Goal: Transaction & Acquisition: Purchase product/service

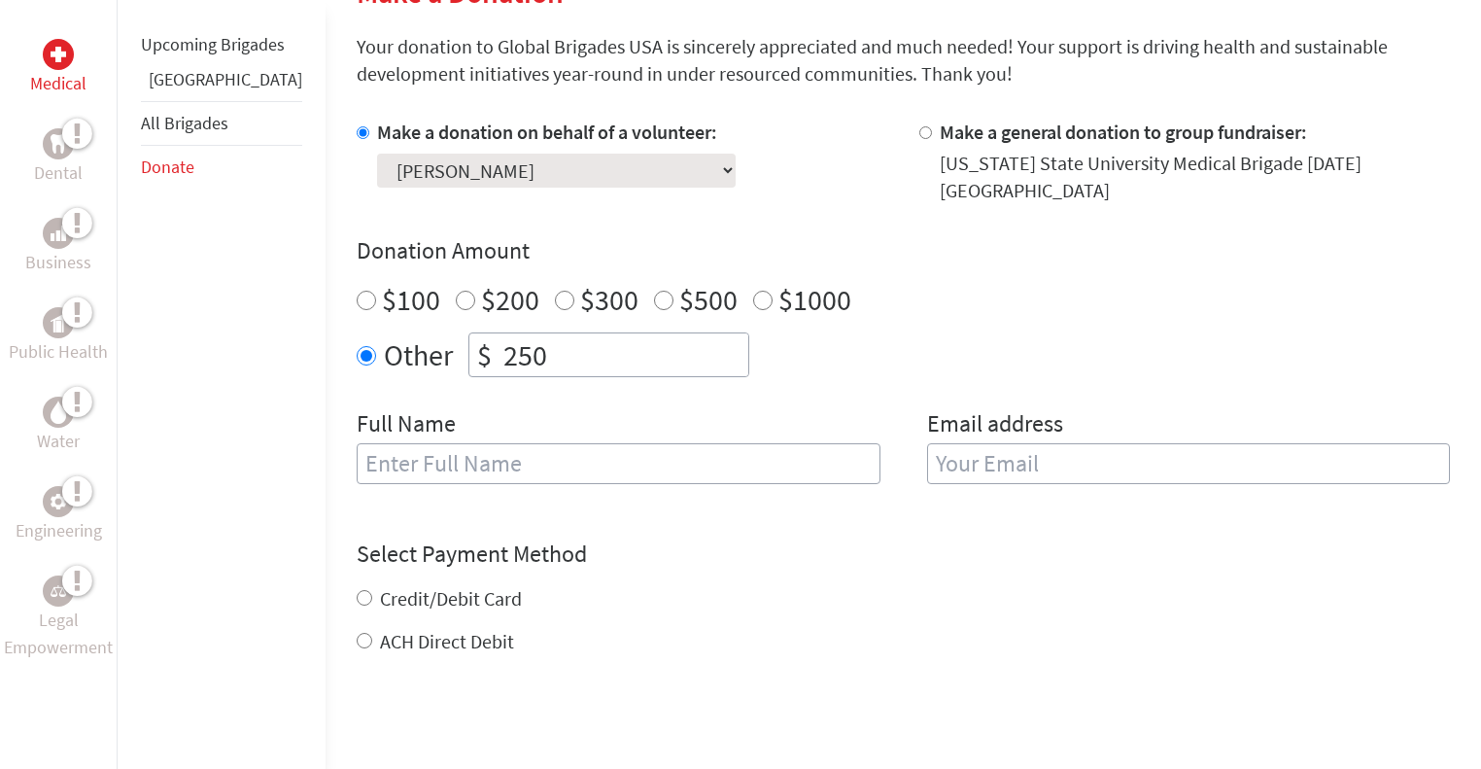
scroll to position [511, 0]
click at [731, 477] on input "text" at bounding box center [619, 461] width 524 height 41
type input "[PERSON_NAME]"
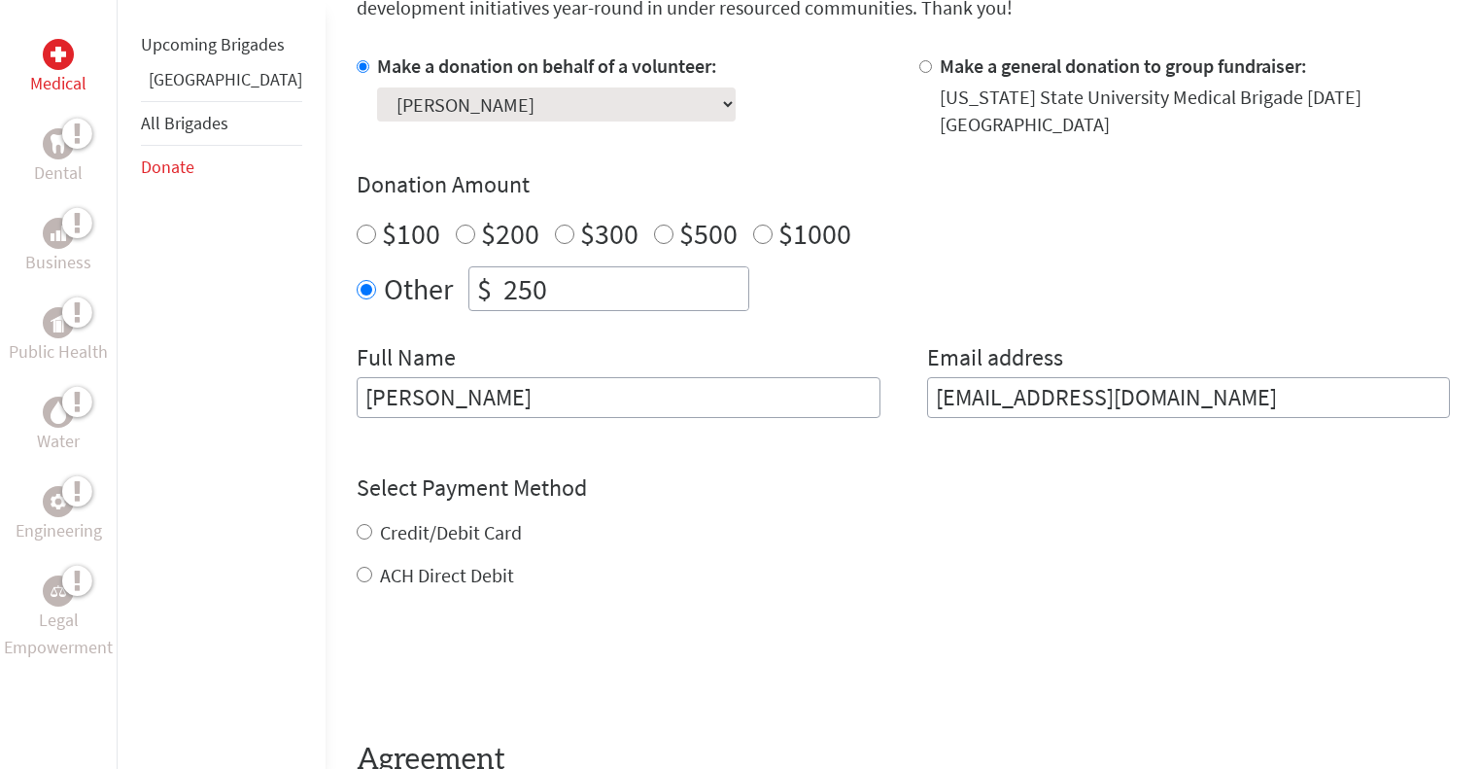
scroll to position [575, 0]
type input "[EMAIL_ADDRESS][DOMAIN_NAME]"
click at [426, 527] on div "Credit/Debit Card ACH Direct Debit" at bounding box center [903, 554] width 1093 height 70
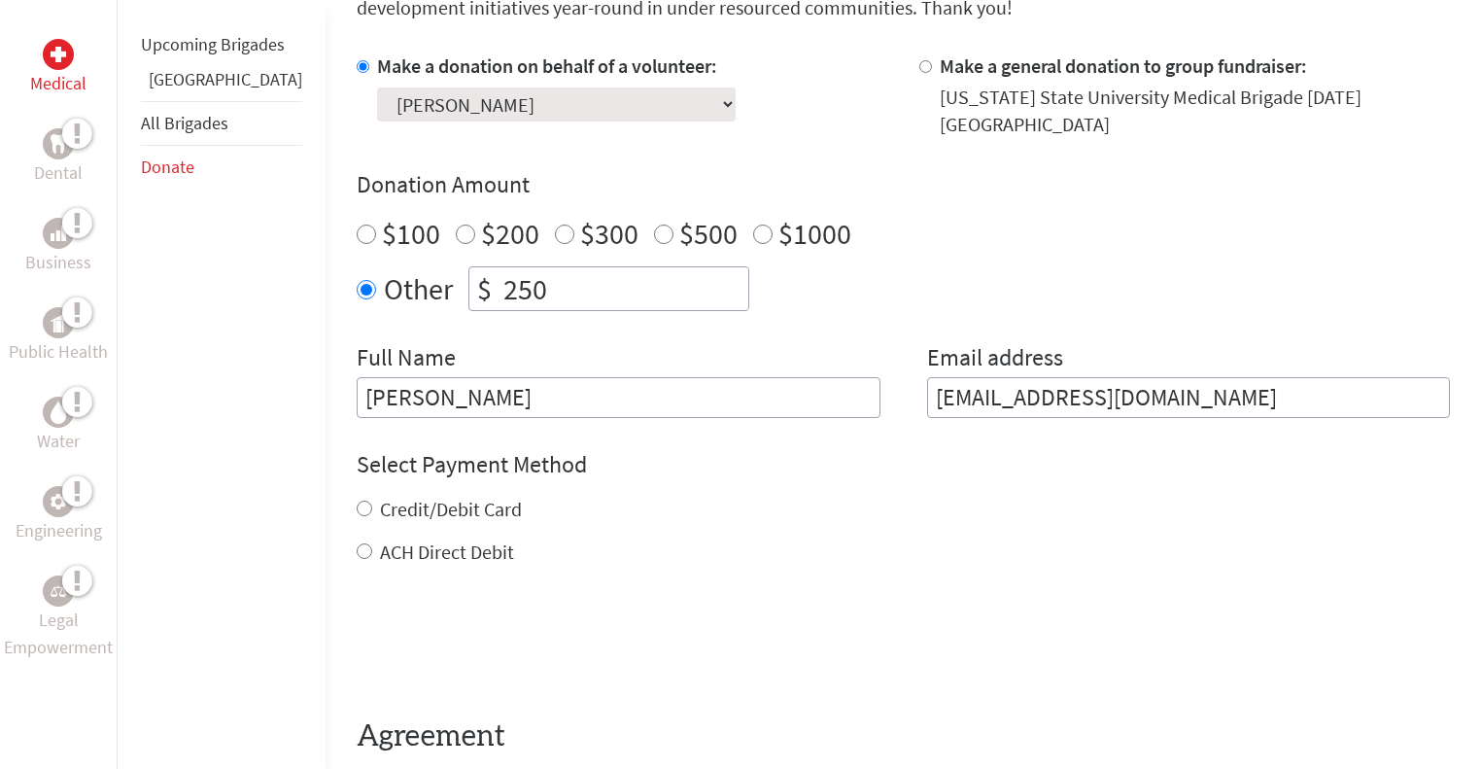
click at [357, 507] on input "Credit/Debit Card" at bounding box center [365, 509] width 16 height 16
radio input "true"
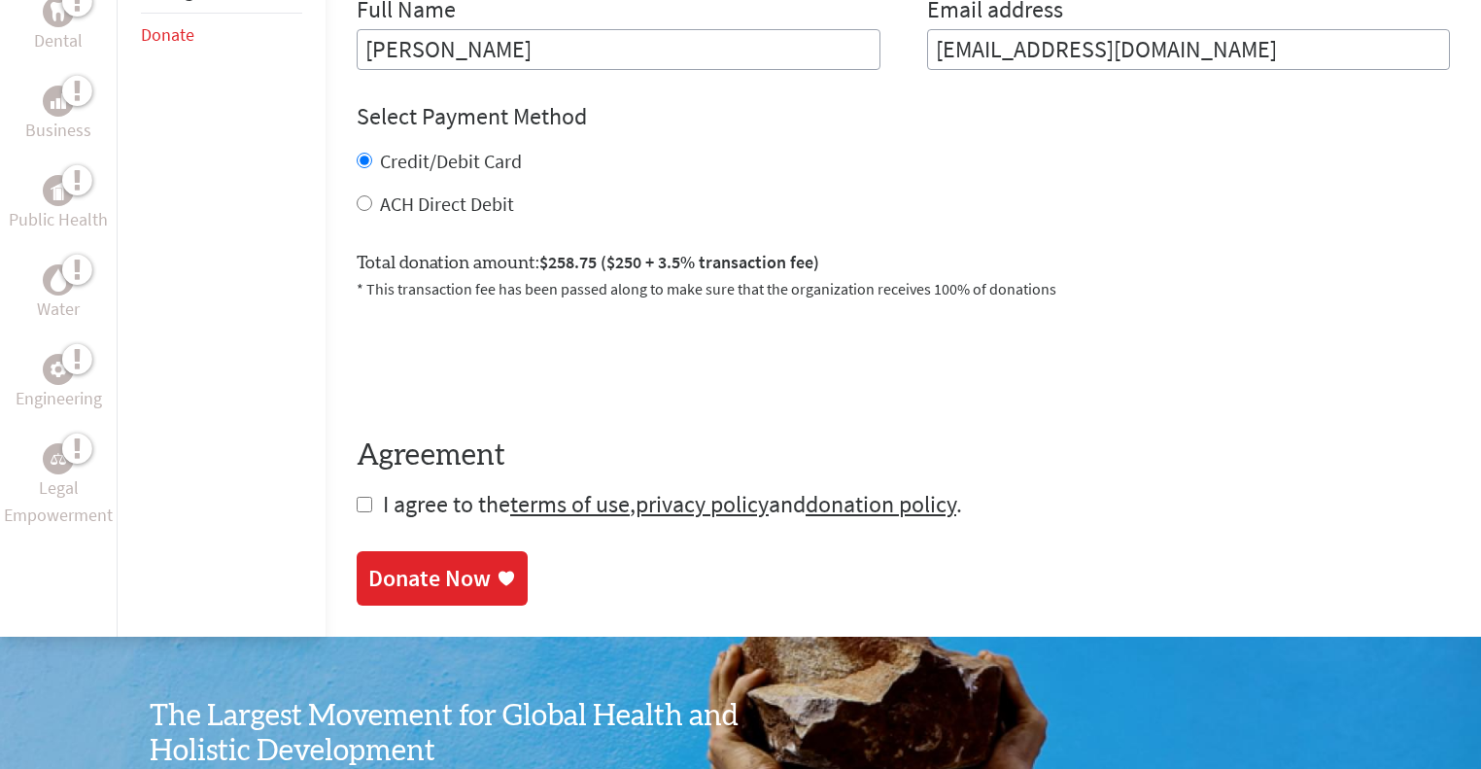
scroll to position [924, 0]
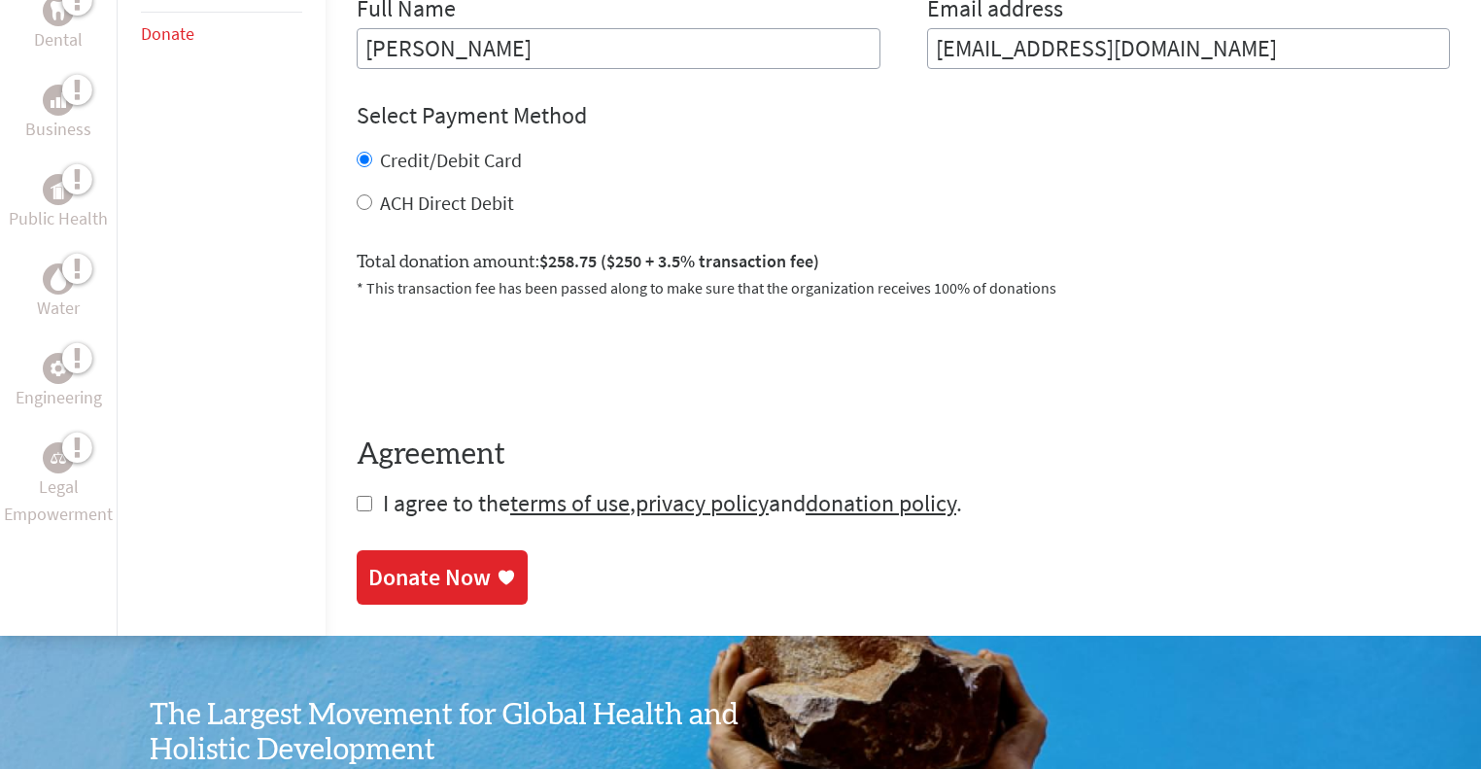
click at [357, 508] on input "checkbox" at bounding box center [365, 504] width 16 height 16
checkbox input "true"
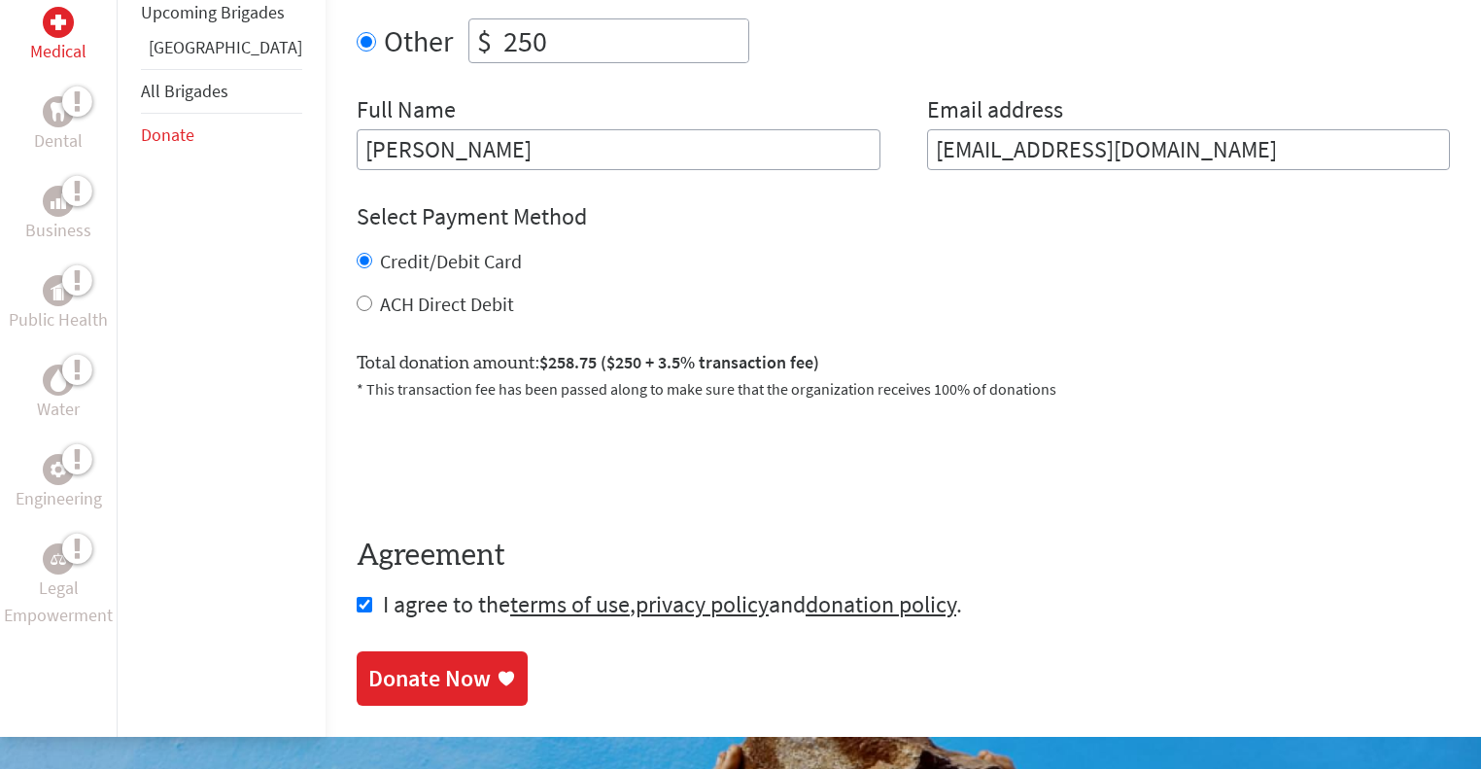
scroll to position [827, 0]
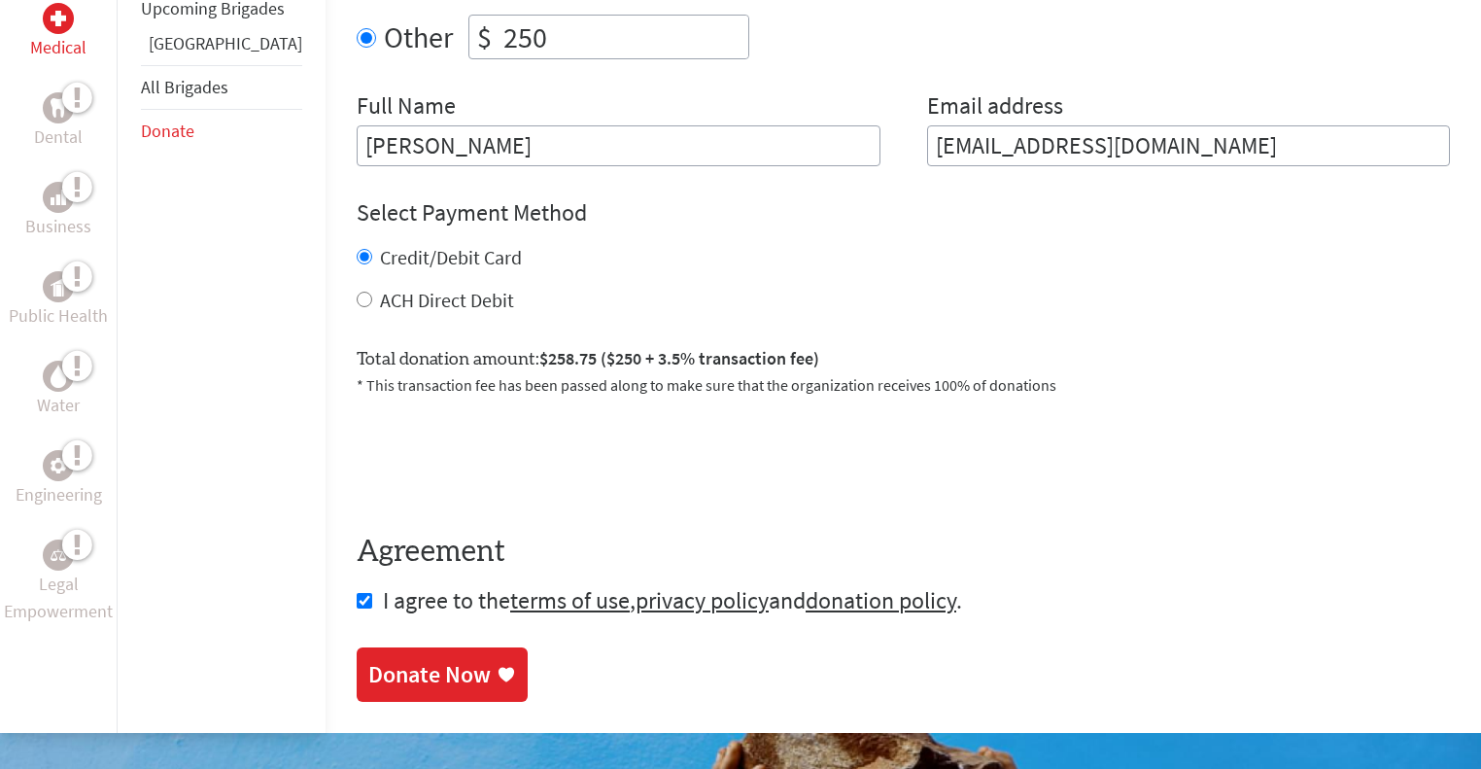
click at [372, 643] on section "Make a Donation Your donation to Global Brigades USA is sincerely appreciated a…" at bounding box center [903, 179] width 1093 height 1045
click at [377, 664] on div "Donate Now" at bounding box center [429, 676] width 122 height 31
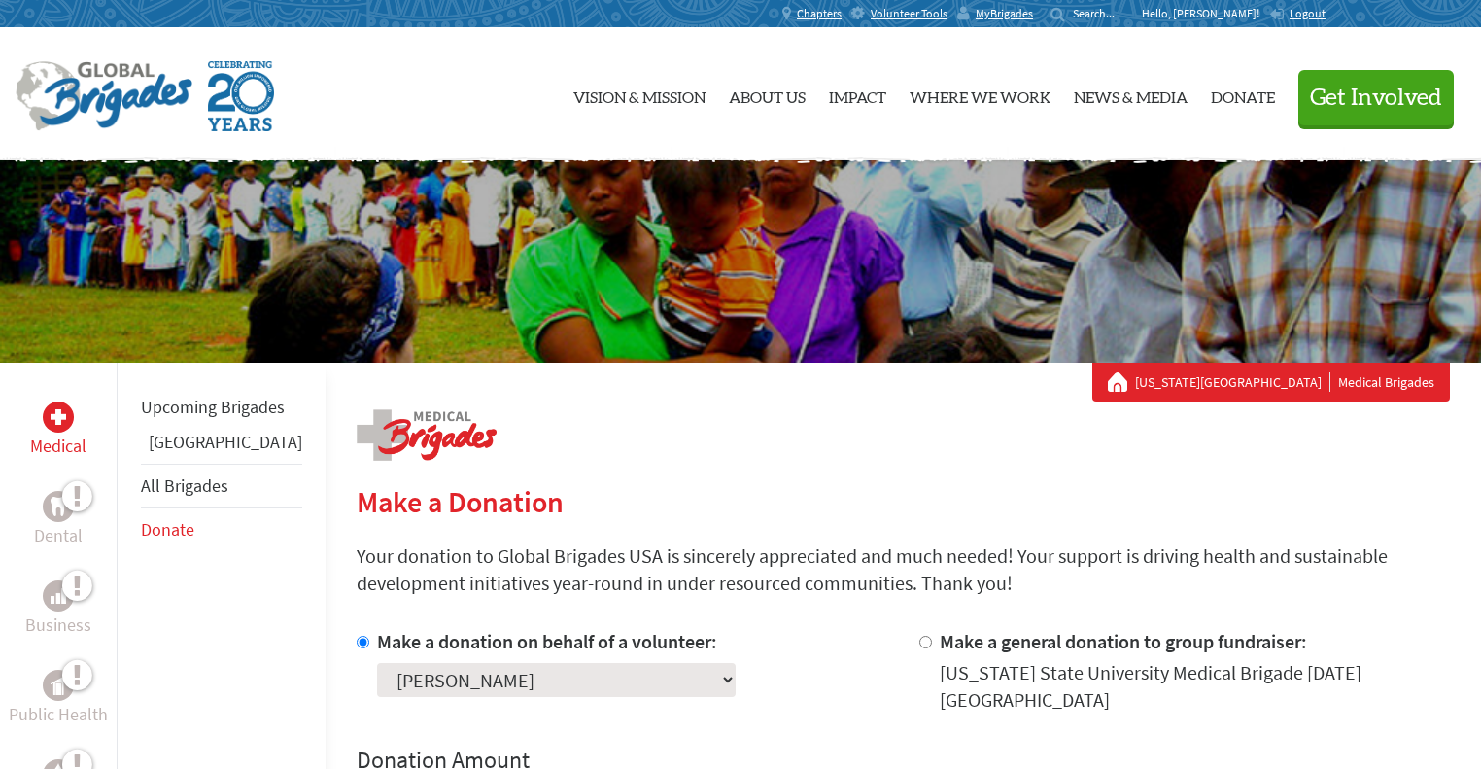
scroll to position [175, 0]
